Goal: Task Accomplishment & Management: Use online tool/utility

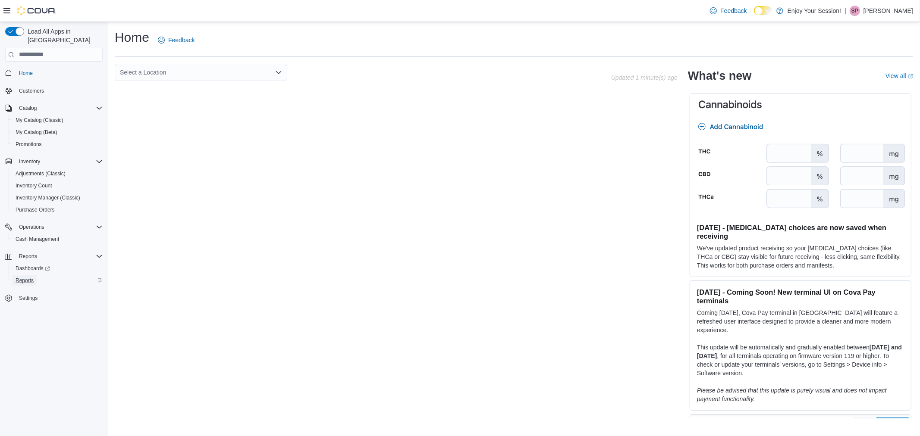
click at [24, 277] on span "Reports" at bounding box center [25, 280] width 18 height 7
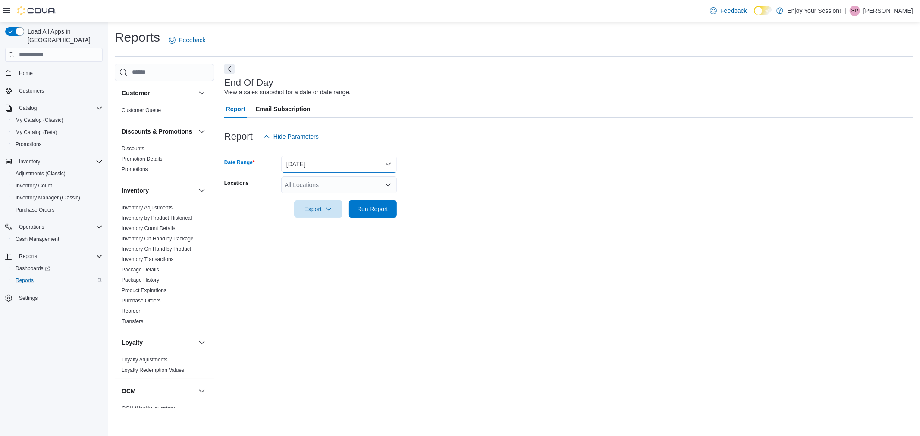
click at [307, 171] on button "[DATE]" at bounding box center [339, 164] width 116 height 17
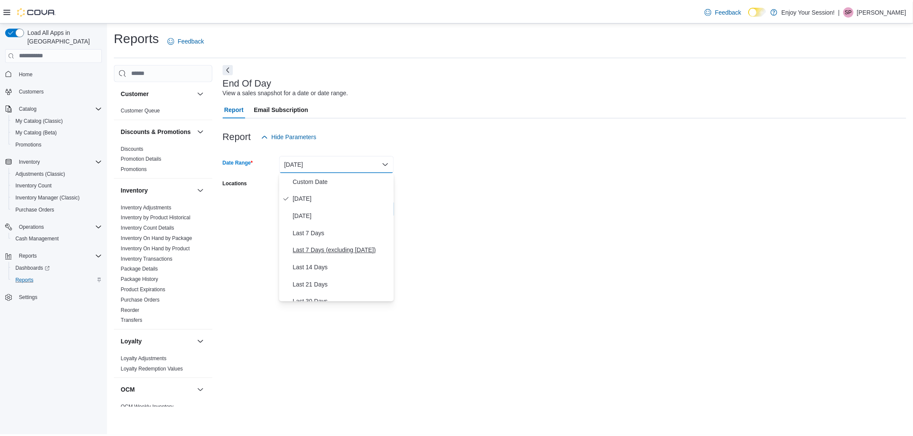
scroll to position [129, 0]
click at [316, 262] on span "Month To Date" at bounding box center [344, 259] width 98 height 10
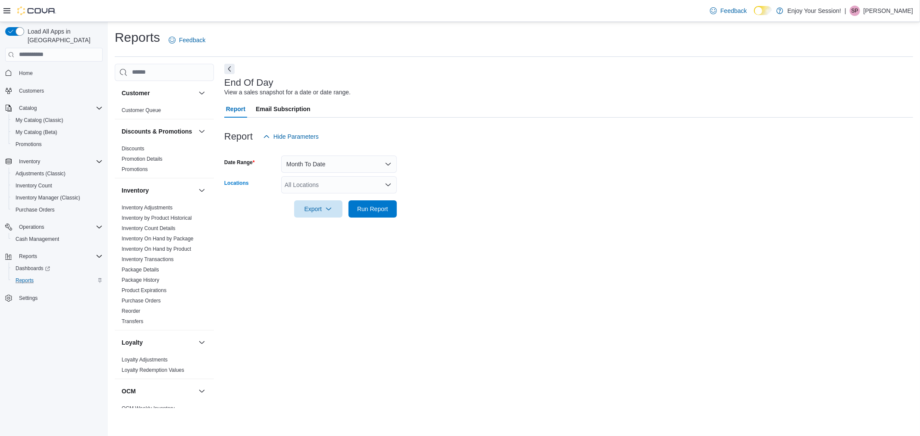
click at [332, 188] on div "All Locations" at bounding box center [339, 184] width 116 height 17
type input "***"
click at [315, 196] on span "Humberlea" at bounding box center [314, 199] width 29 height 9
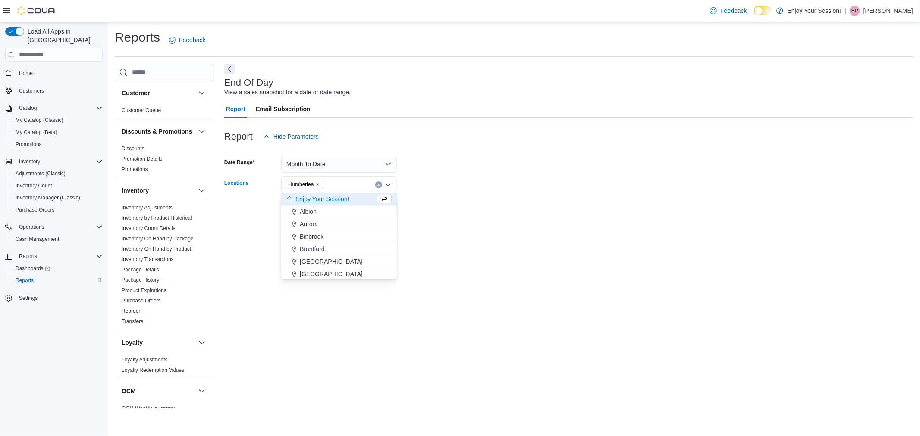
click at [437, 210] on form "Date Range Month To Date Locations [GEOGRAPHIC_DATA] Combo box. Selected. [GEOG…" at bounding box center [568, 181] width 689 height 72
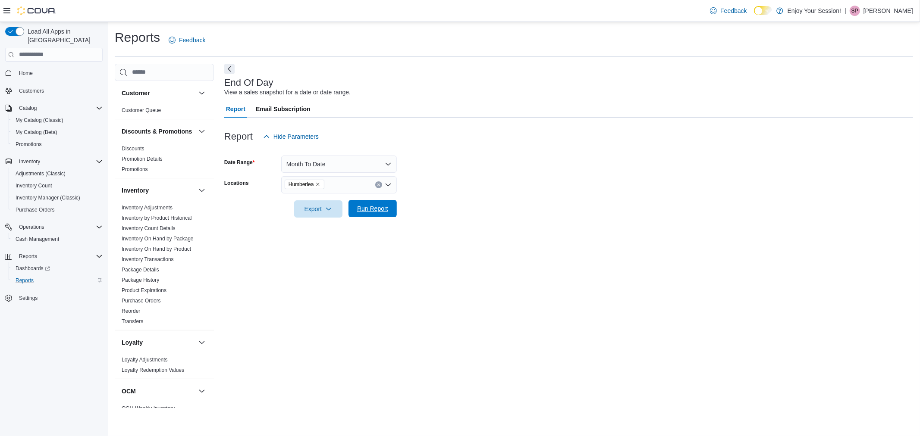
click at [391, 208] on span "Run Report" at bounding box center [373, 208] width 38 height 17
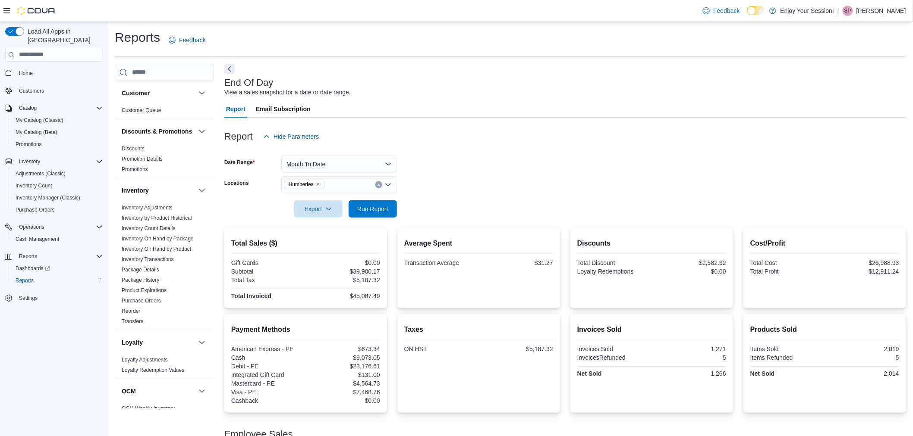
scroll to position [173, 0]
